Goal: Use online tool/utility: Utilize a website feature to perform a specific function

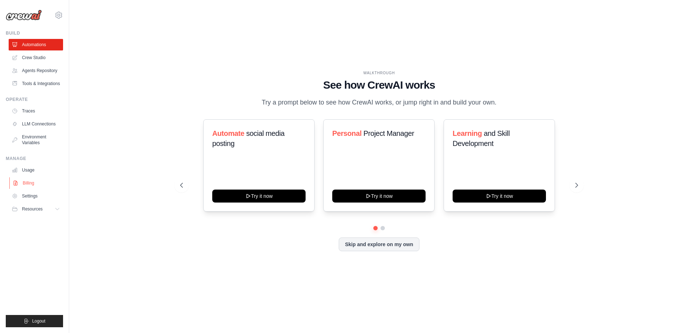
click at [29, 186] on link "Billing" at bounding box center [36, 183] width 54 height 12
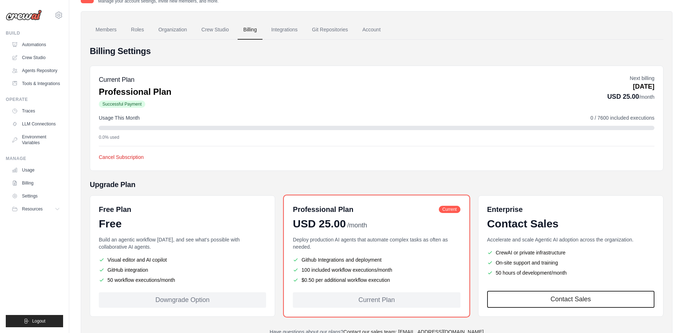
scroll to position [48, 0]
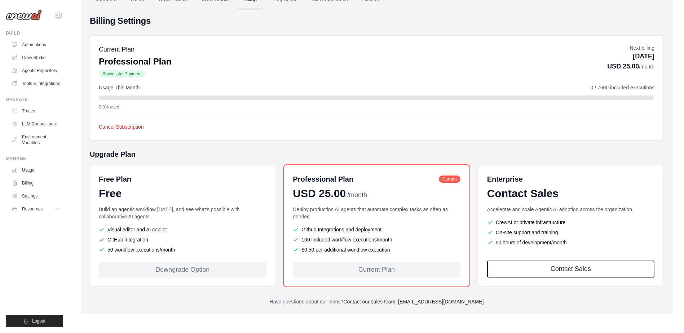
click at [198, 270] on div "Downgrade Option" at bounding box center [182, 269] width 167 height 15
click at [33, 169] on link "Usage" at bounding box center [36, 170] width 54 height 12
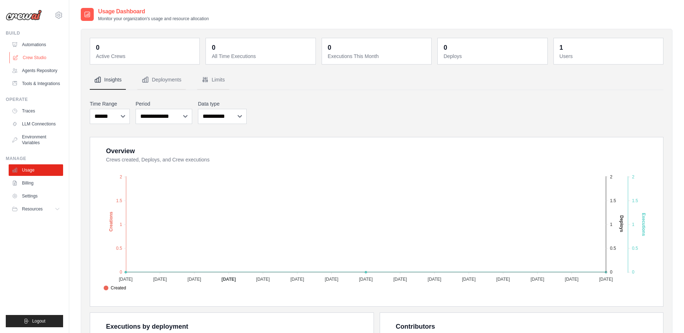
click at [27, 56] on link "Crew Studio" at bounding box center [36, 58] width 54 height 12
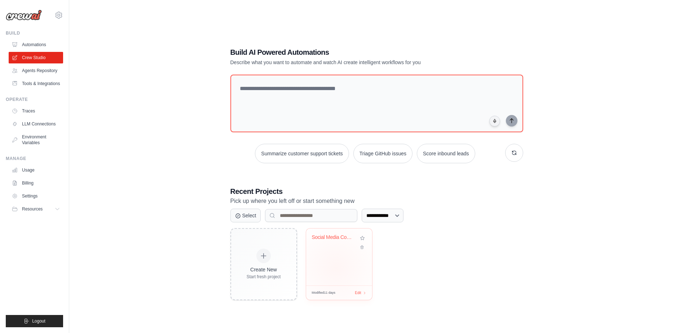
click at [336, 268] on div "Social Media Content Automation Sui..." at bounding box center [339, 257] width 66 height 57
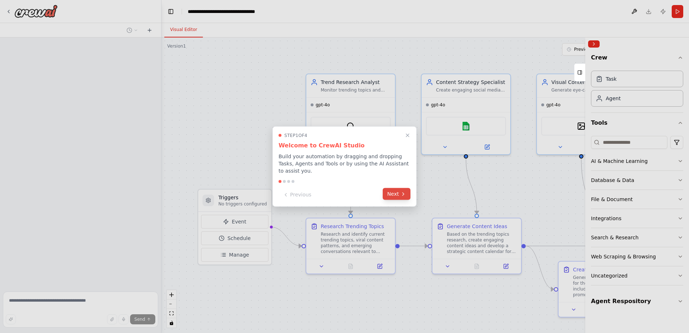
click at [398, 192] on button "Next" at bounding box center [397, 194] width 28 height 12
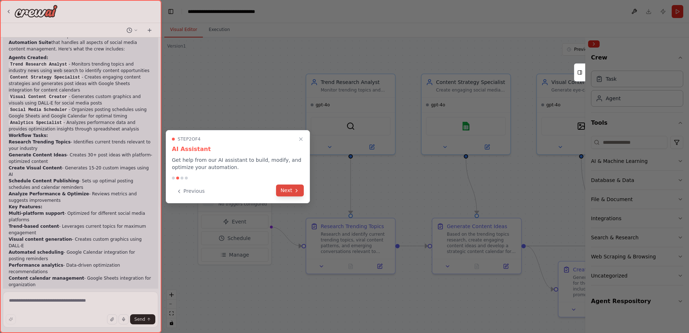
scroll to position [856, 0]
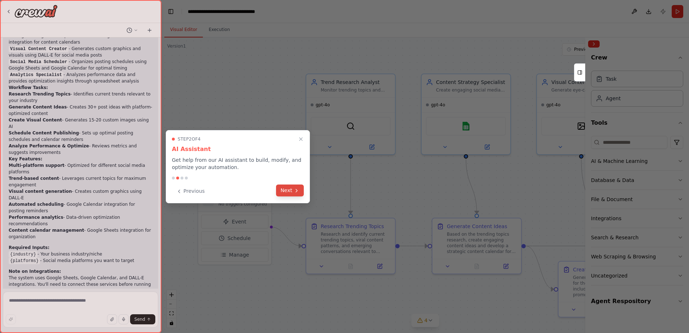
click at [289, 186] on button "Next" at bounding box center [290, 191] width 28 height 12
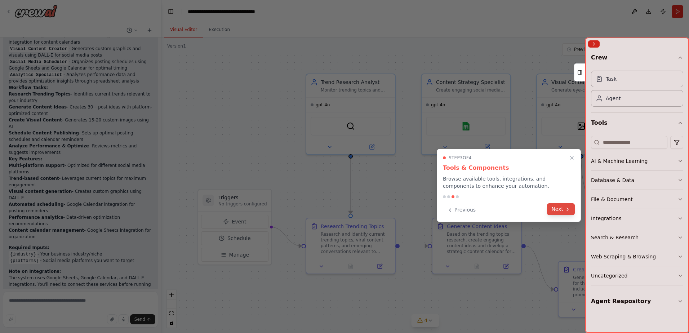
click at [558, 212] on button "Next" at bounding box center [561, 209] width 28 height 12
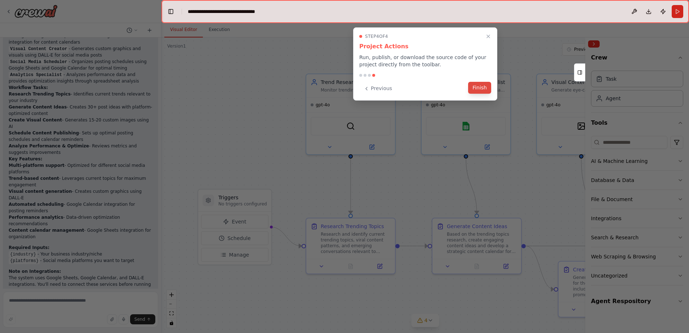
click at [481, 86] on button "Finish" at bounding box center [479, 88] width 23 height 12
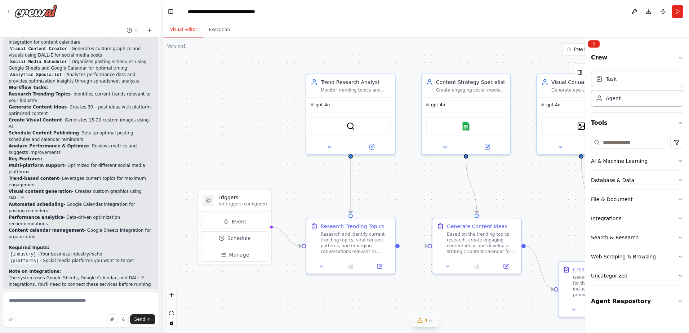
click at [431, 322] on icon at bounding box center [430, 321] width 6 height 6
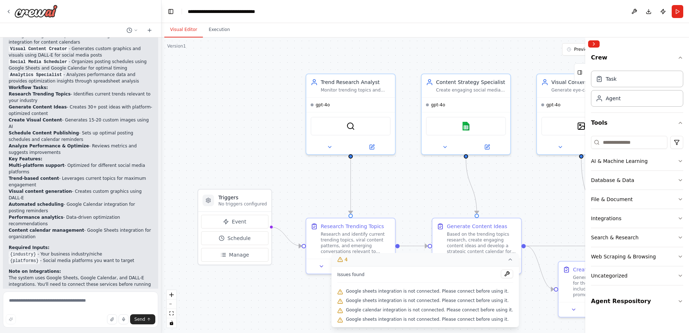
click at [343, 293] on icon at bounding box center [340, 292] width 6 height 6
click at [269, 292] on div ".deletable-edge-delete-btn { width: 20px; height: 20px; border: 0px solid #ffff…" at bounding box center [425, 185] width 528 height 296
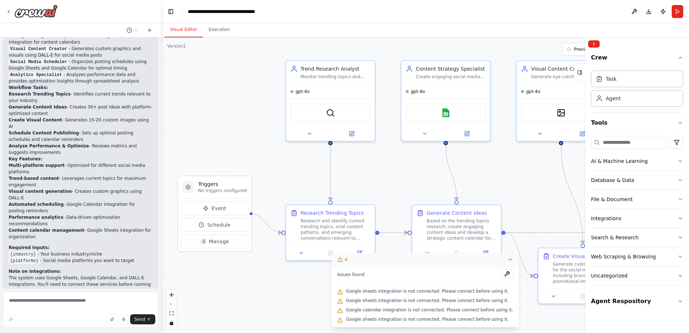
drag, startPoint x: 299, startPoint y: 304, endPoint x: 262, endPoint y: 283, distance: 43.0
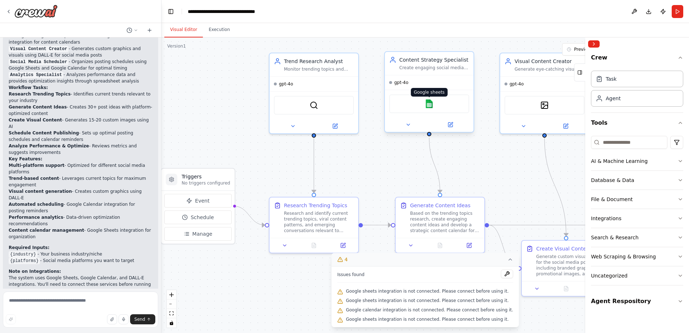
click at [429, 104] on img at bounding box center [429, 103] width 9 height 9
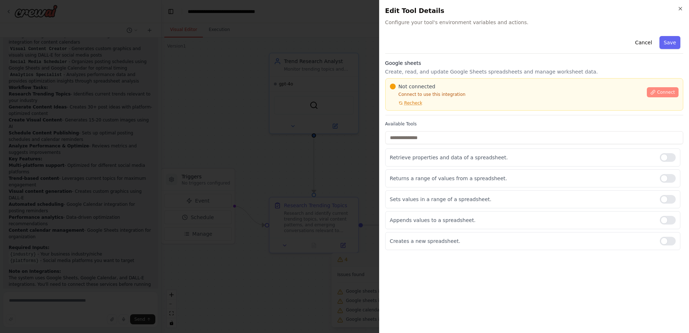
click at [655, 91] on icon at bounding box center [653, 92] width 4 height 4
